Goal: Find contact information: Find contact information

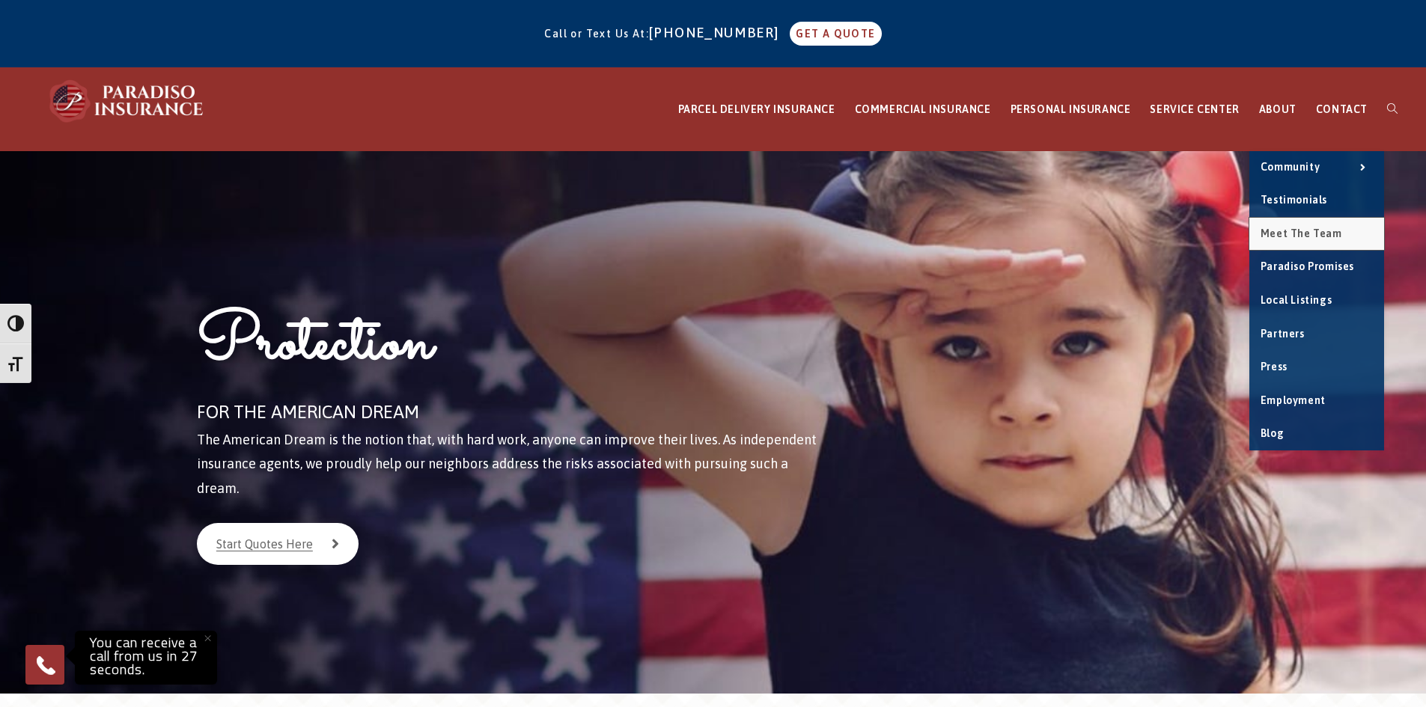
click at [1294, 237] on span "Meet the Team" at bounding box center [1301, 233] width 82 height 12
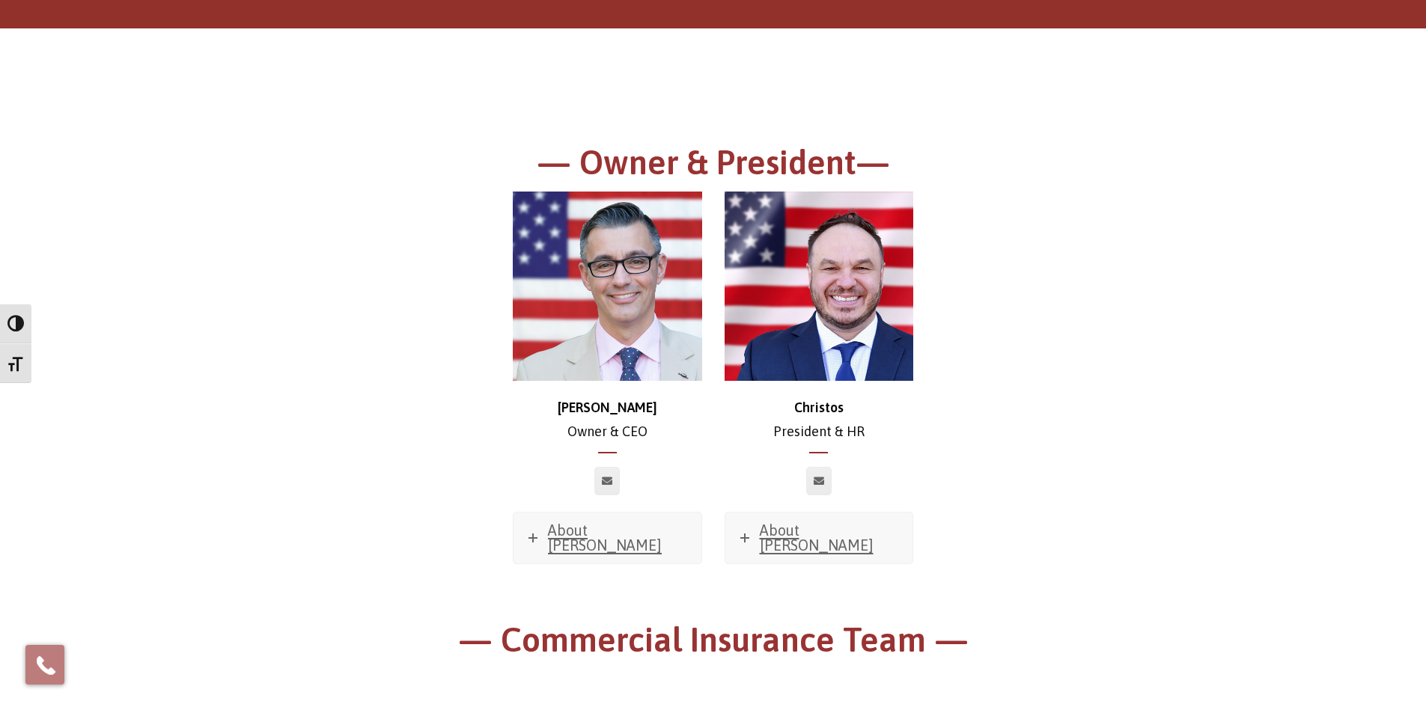
scroll to position [150, 0]
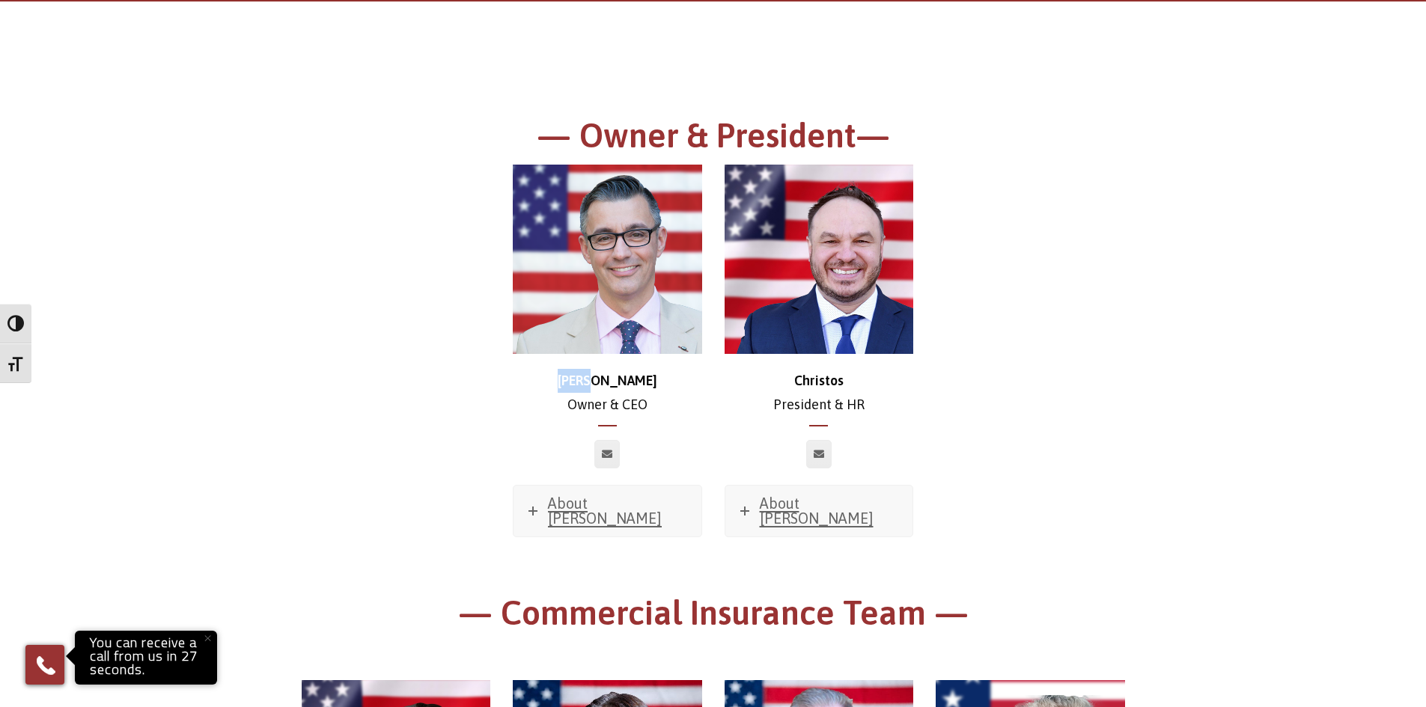
drag, startPoint x: 633, startPoint y: 379, endPoint x: 592, endPoint y: 381, distance: 41.2
click at [592, 381] on p "Chris Owner & CEO" at bounding box center [607, 393] width 189 height 49
copy strong "Chris"
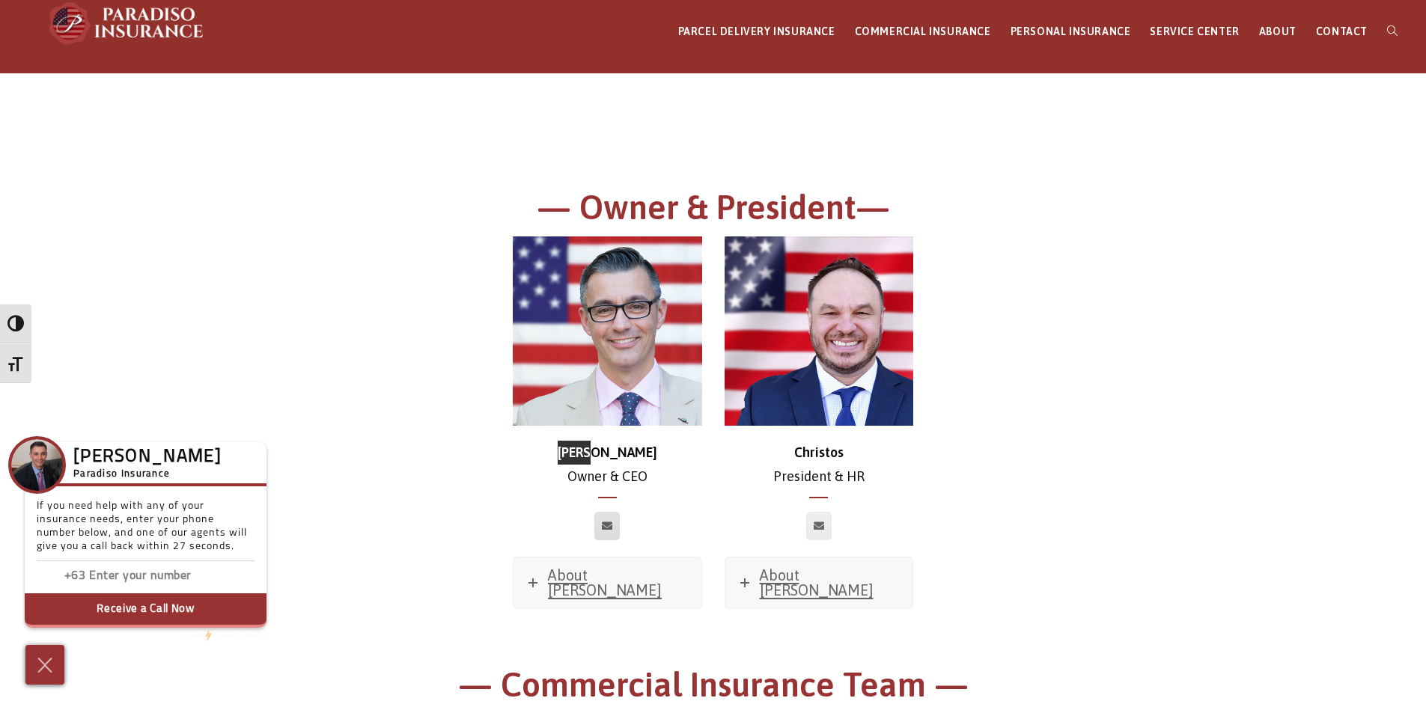
scroll to position [75, 0]
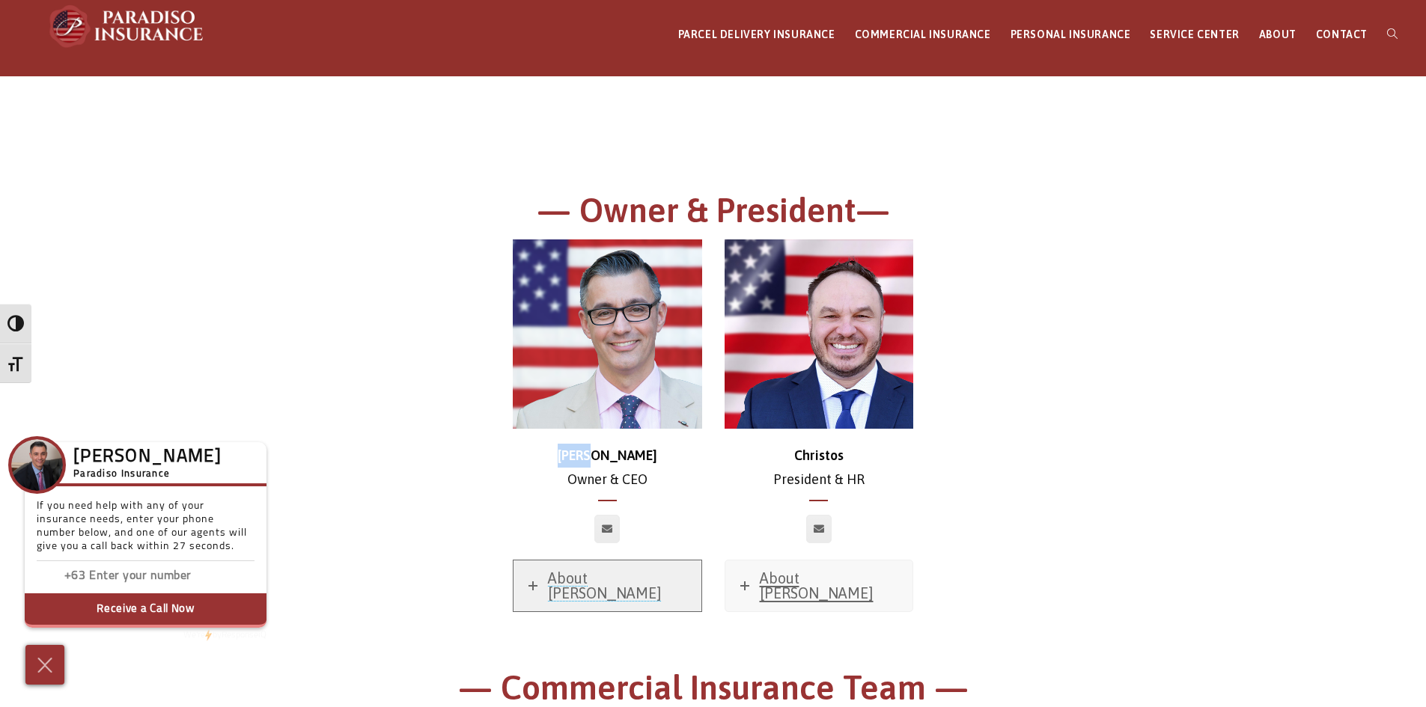
click at [584, 581] on span "About Chris" at bounding box center [605, 585] width 114 height 32
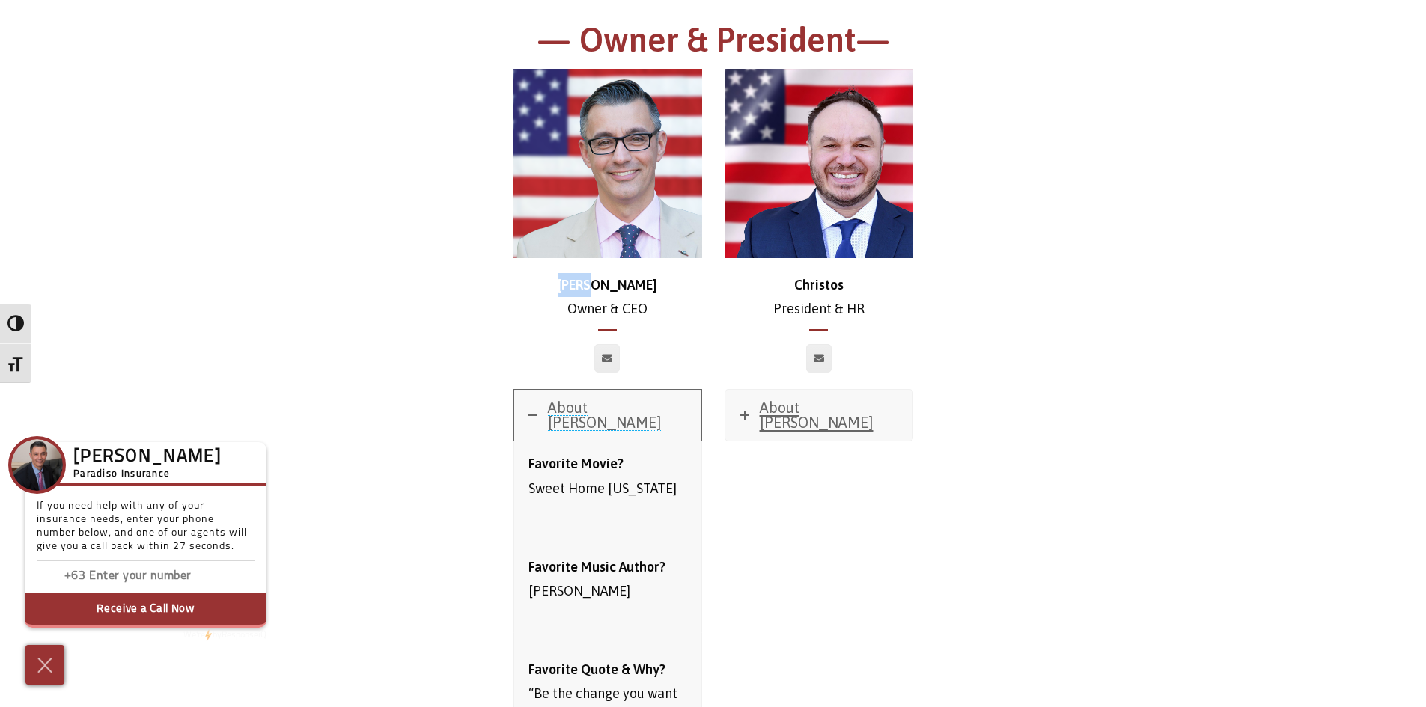
scroll to position [449, 0]
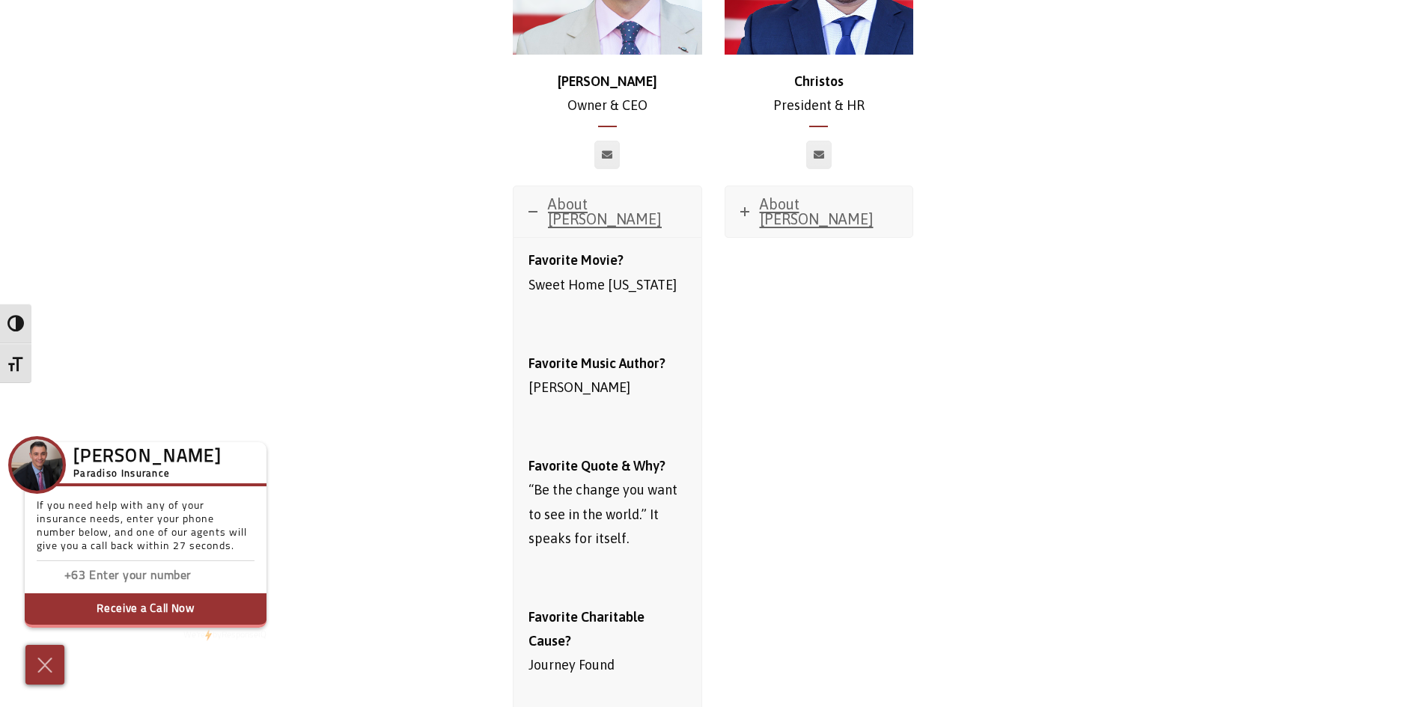
click at [1116, 477] on div "Chris Owner & CEO About Chris Favorite Movie? Sweet Home Alabama Favorite Music…" at bounding box center [713, 355] width 846 height 980
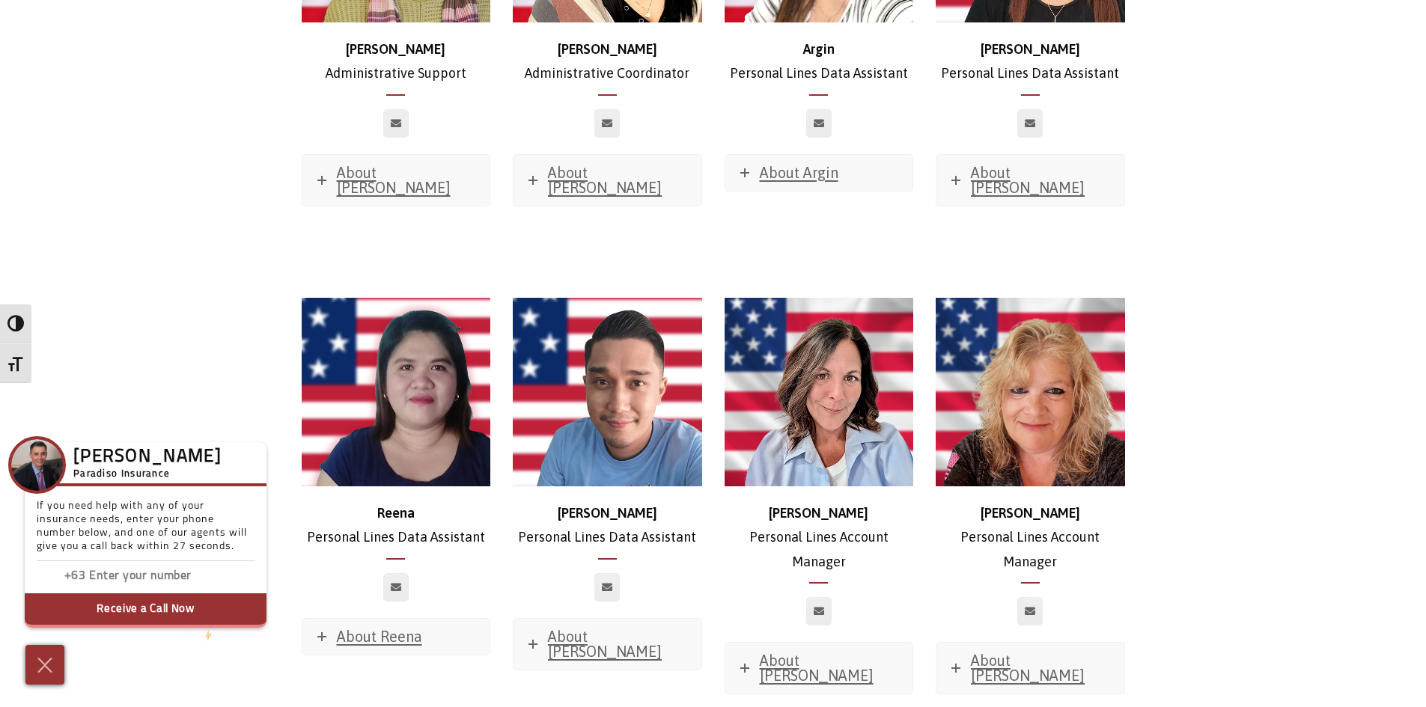
scroll to position [6286, 0]
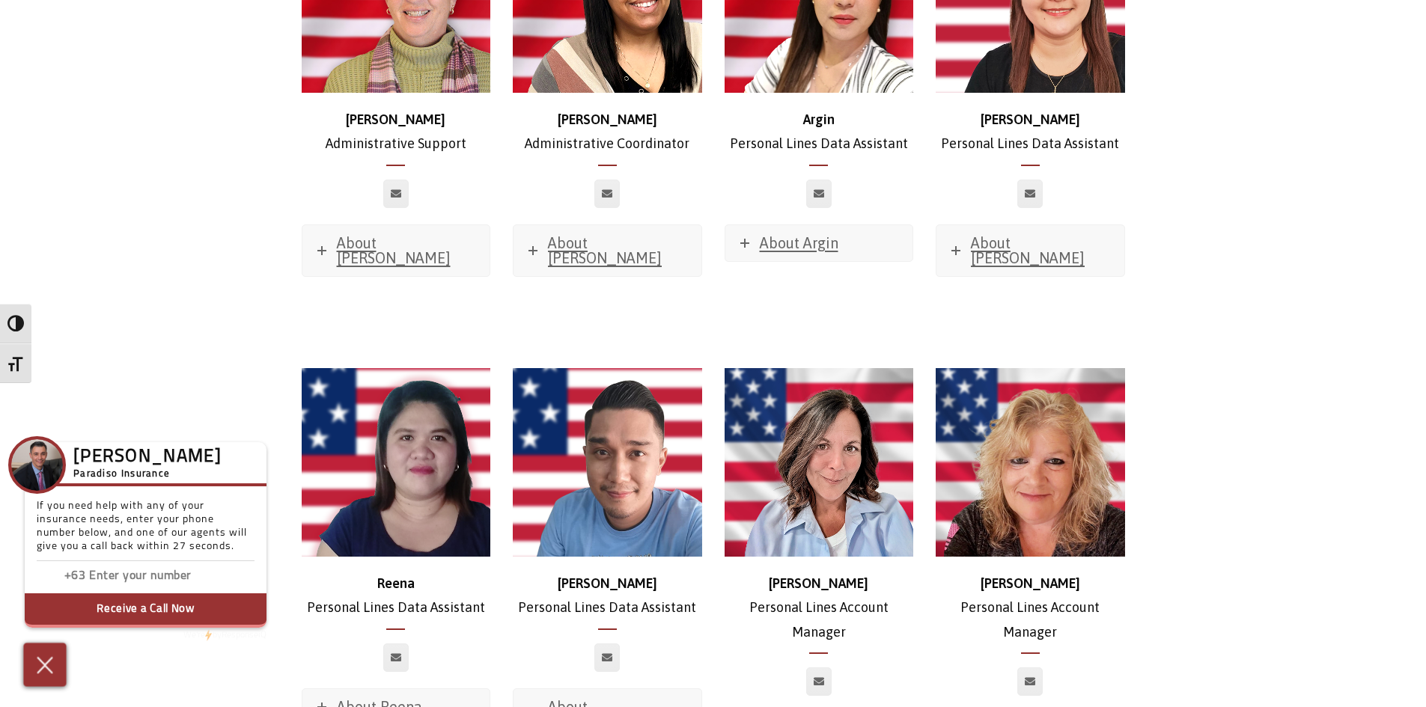
click at [40, 677] on img at bounding box center [45, 665] width 25 height 26
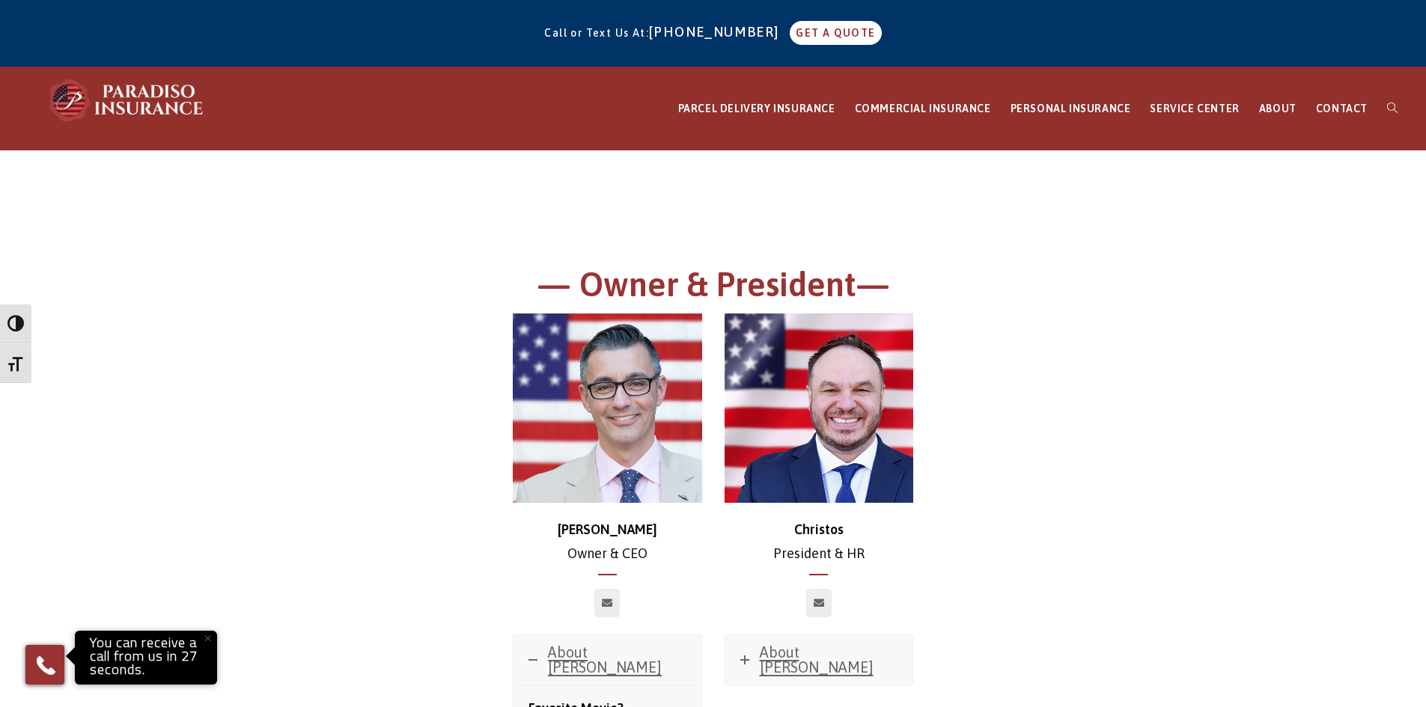
scroll to position [0, 0]
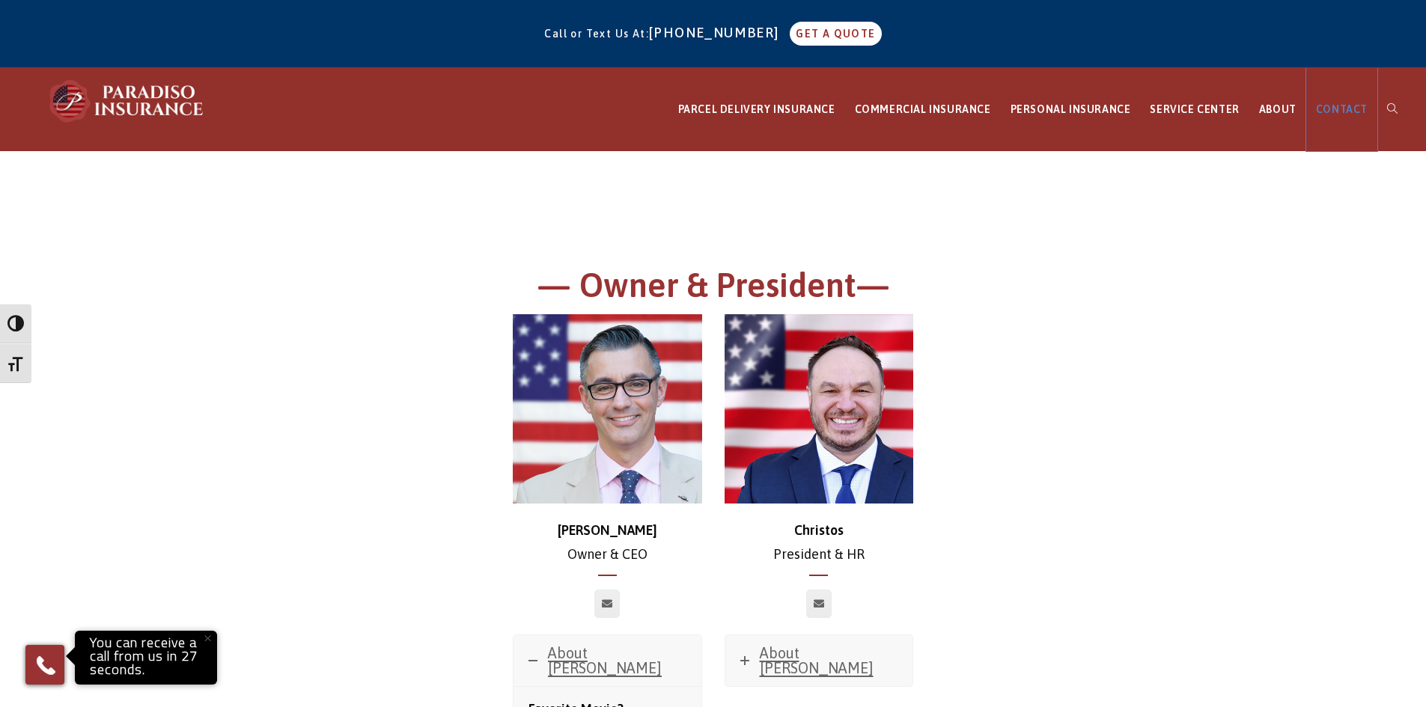
click at [1351, 107] on span "CONTACT" at bounding box center [1342, 109] width 52 height 12
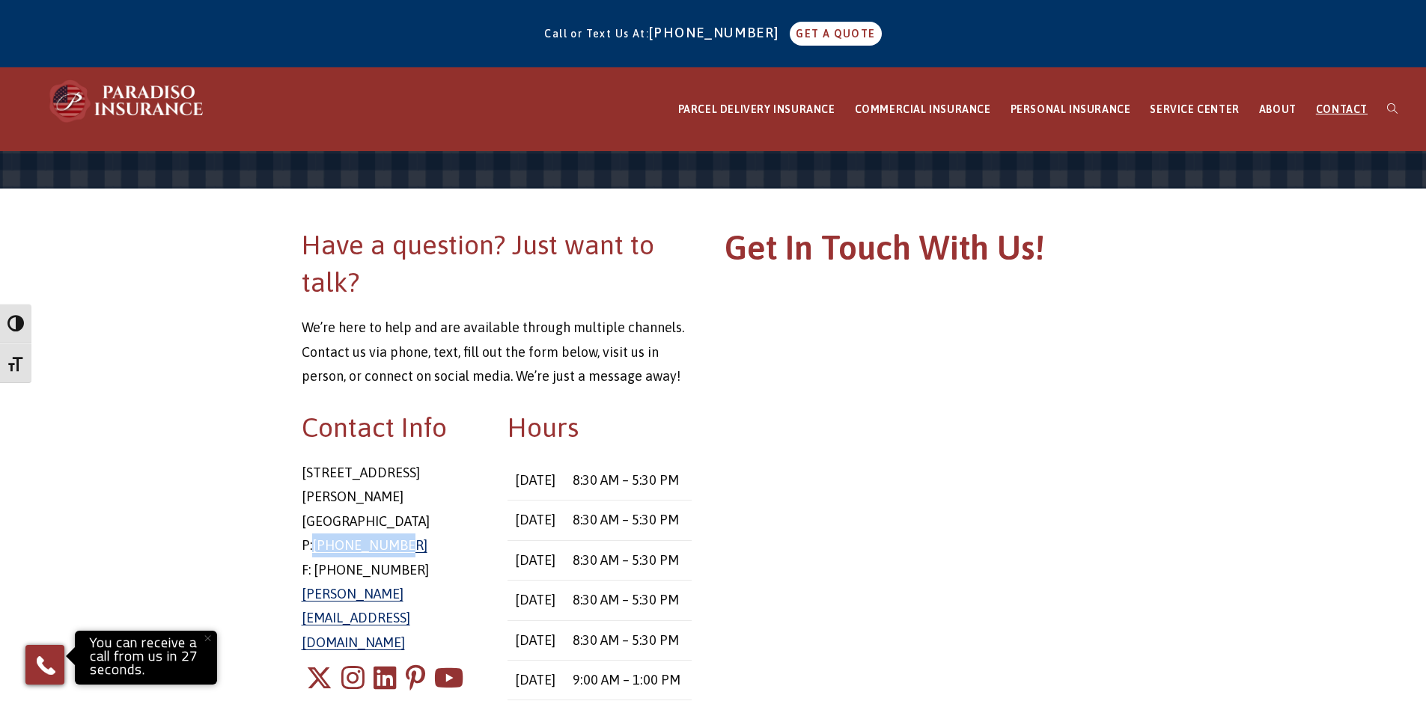
drag, startPoint x: 403, startPoint y: 525, endPoint x: 316, endPoint y: 530, distance: 87.0
click at [316, 530] on p "8 East Main Street Stafford Springs, CT 06076 P: 860-684-5270 F: 860-851-9564 c…" at bounding box center [394, 558] width 184 height 194
copy link "[PHONE_NUMBER]"
click at [1253, 530] on main "Have a question? Just want to talk? We’re here to help and are available throug…" at bounding box center [713, 633] width 1426 height 965
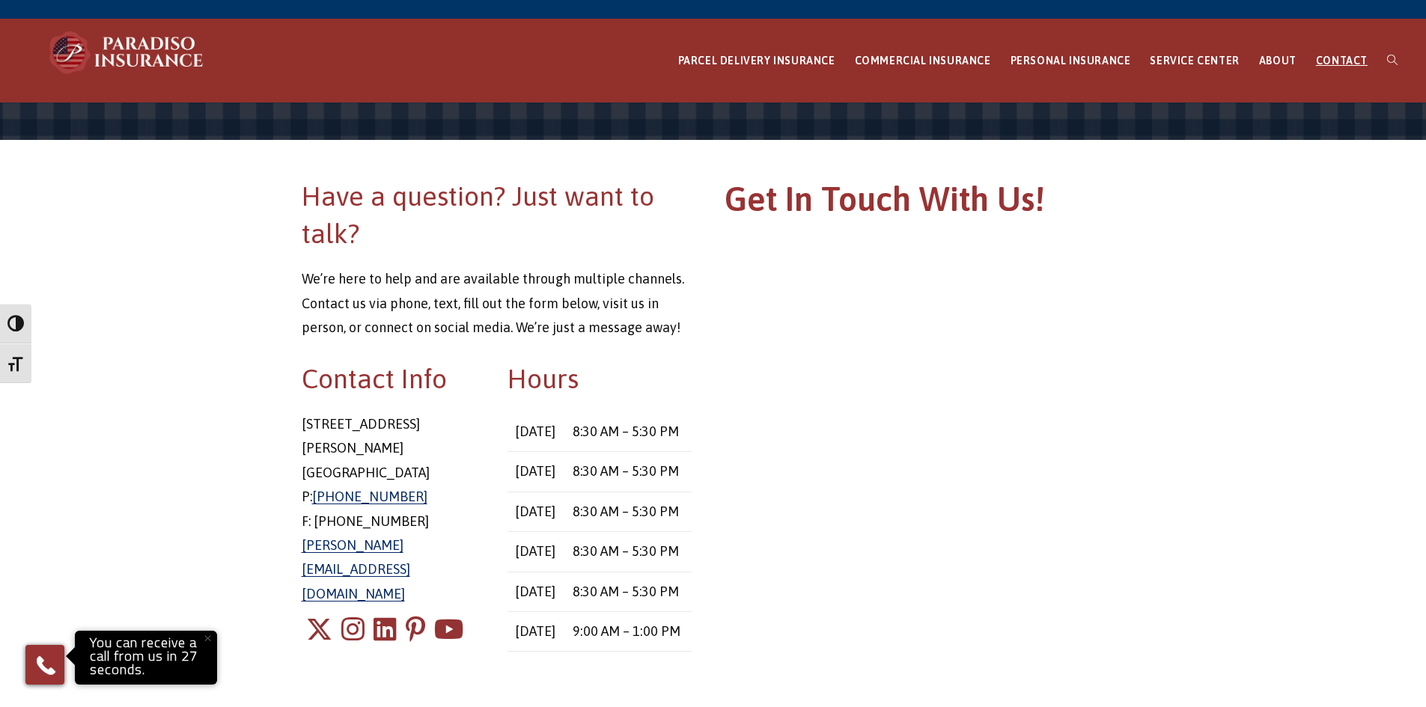
scroll to position [75, 0]
